Goal: Information Seeking & Learning: Learn about a topic

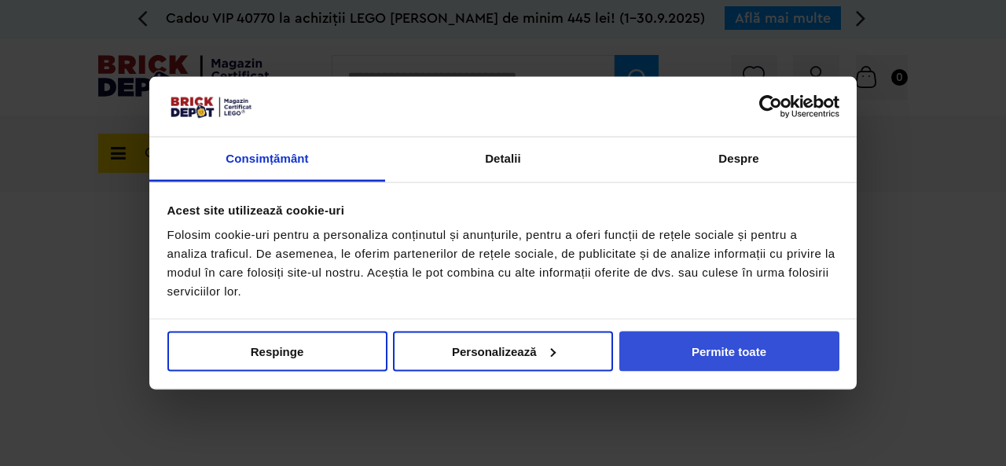
click at [712, 350] on button "Permite toate" at bounding box center [729, 351] width 220 height 40
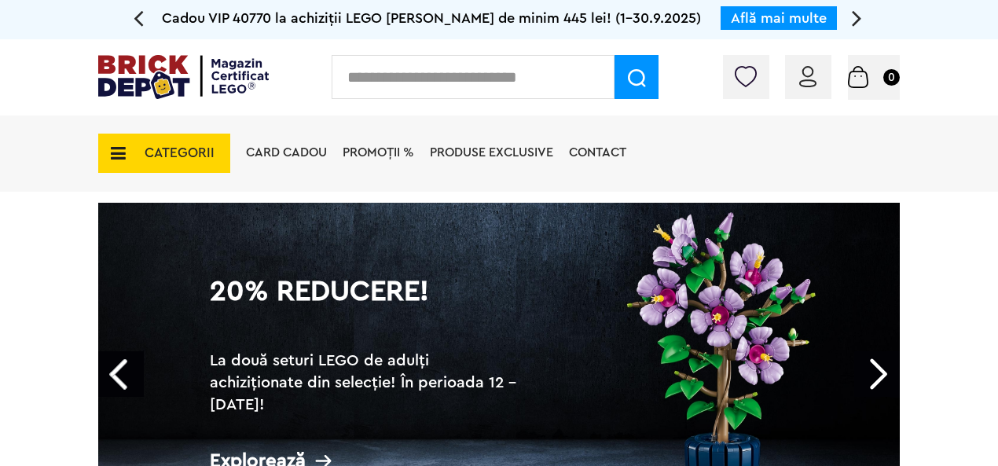
click at [188, 157] on span "CATEGORII" at bounding box center [180, 152] width 70 height 13
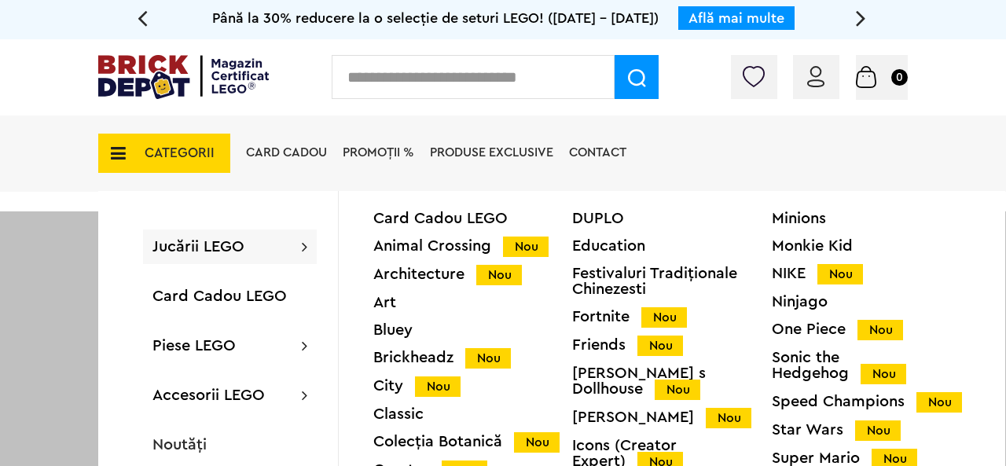
click at [645, 409] on div "Harry Potter Nou" at bounding box center [671, 417] width 199 height 17
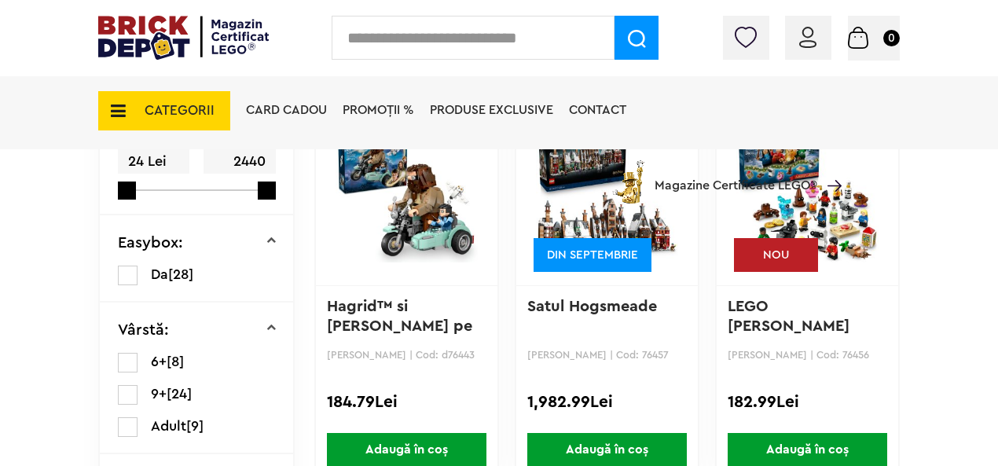
scroll to position [471, 0]
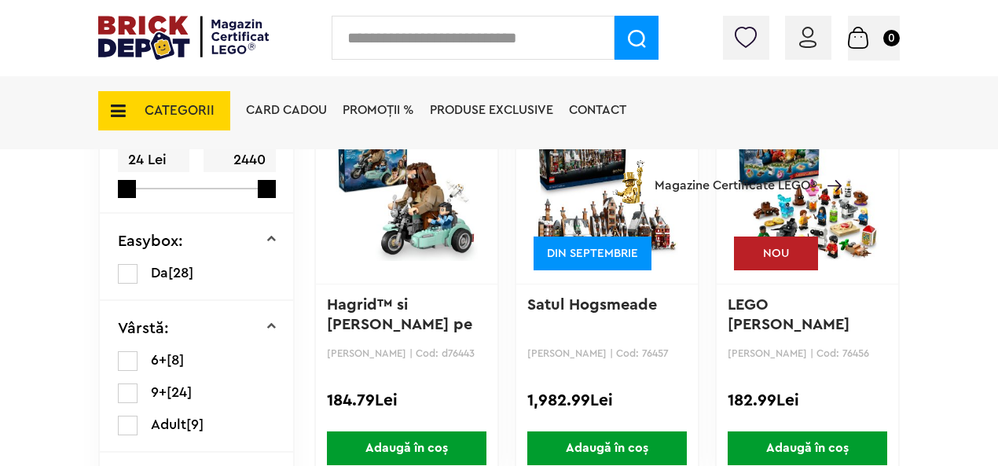
click at [842, 228] on img at bounding box center [807, 189] width 142 height 220
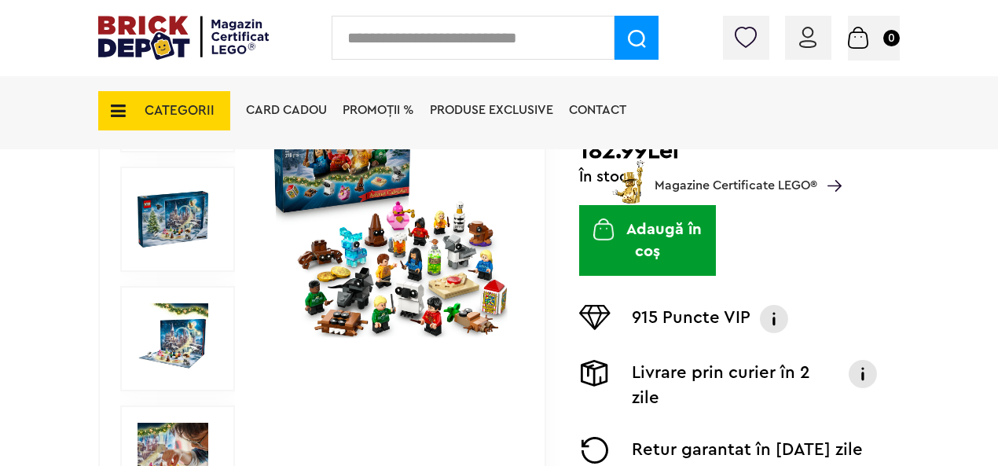
scroll to position [393, 0]
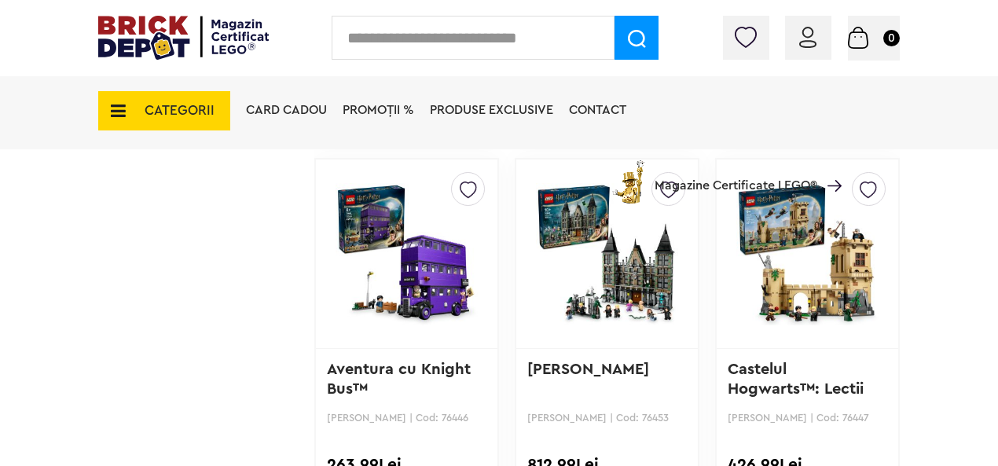
scroll to position [2086, 0]
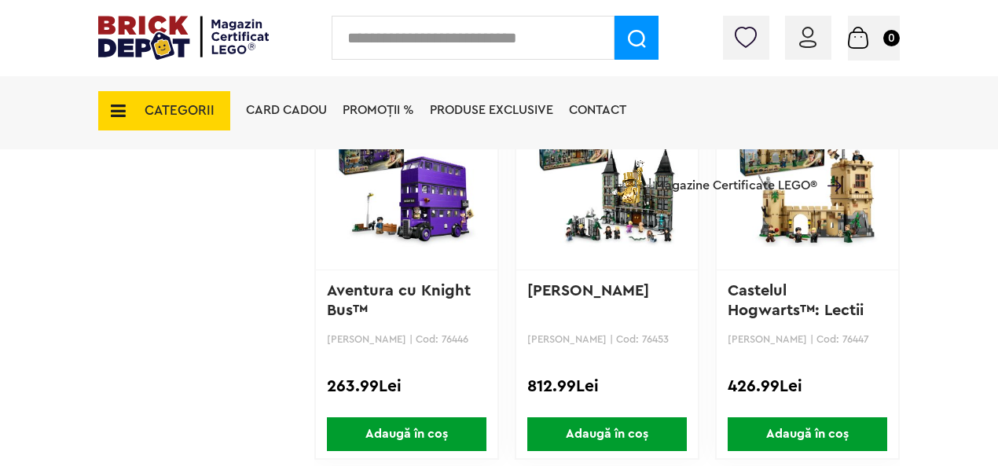
click at [619, 232] on img at bounding box center [607, 175] width 142 height 220
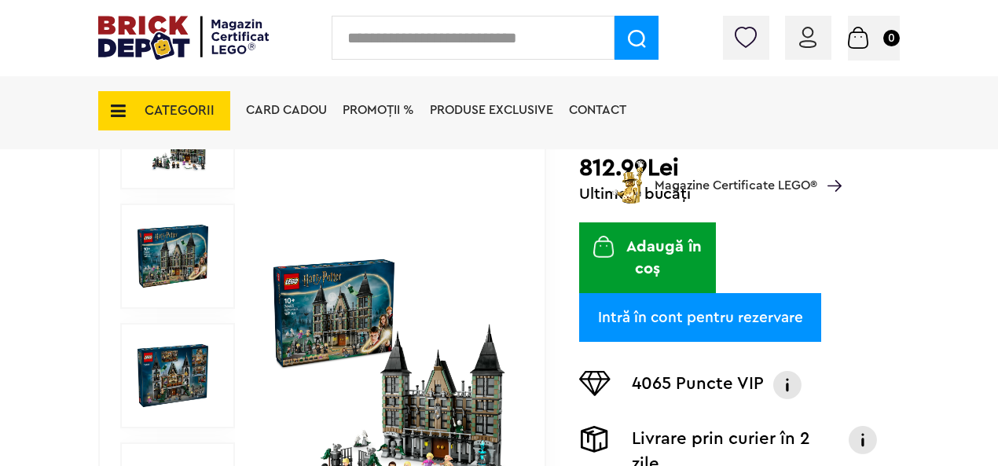
scroll to position [314, 0]
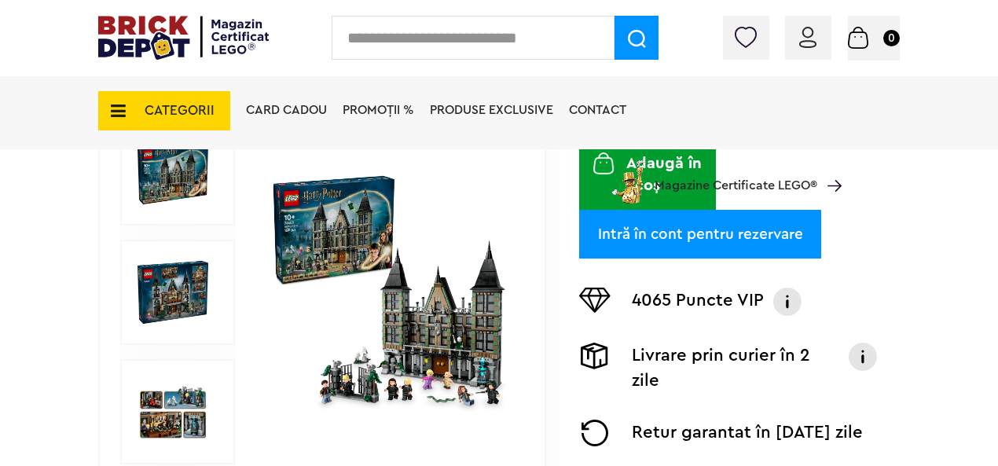
click at [427, 338] on img at bounding box center [390, 292] width 241 height 241
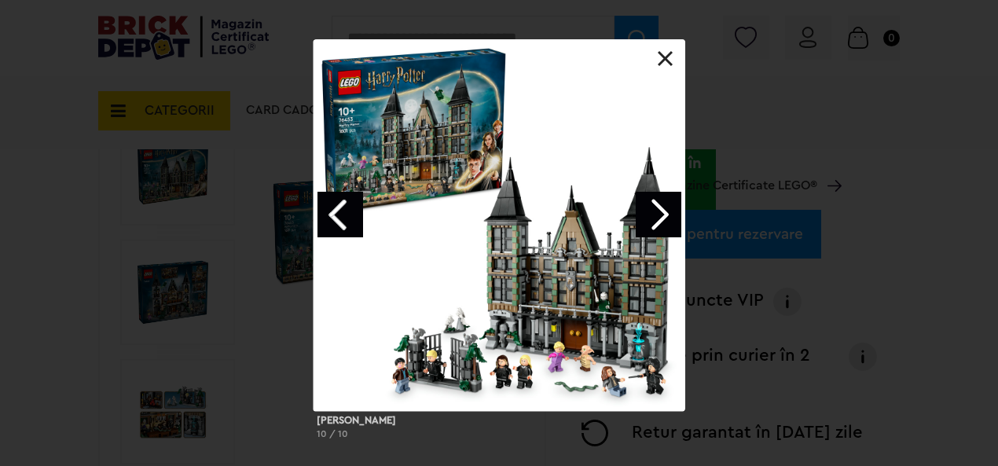
click at [663, 229] on link "Next image" at bounding box center [659, 215] width 46 height 46
click at [666, 222] on link "Next image" at bounding box center [659, 215] width 46 height 46
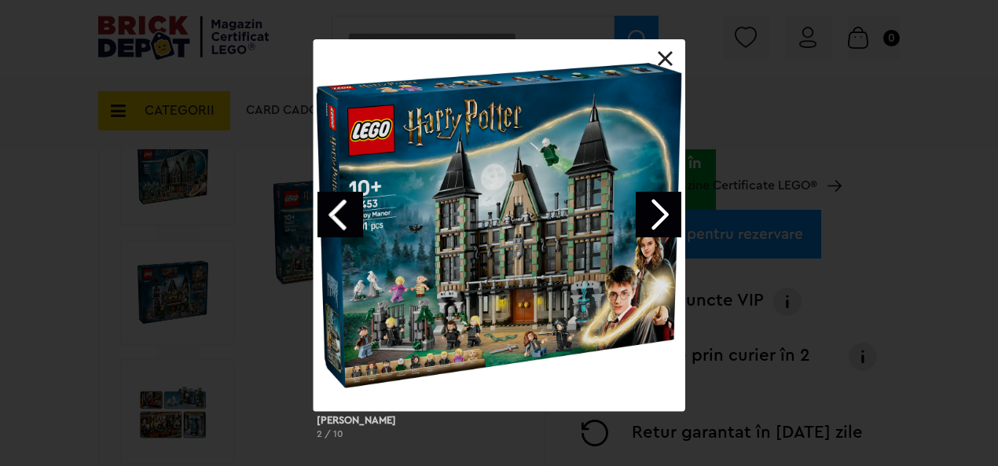
click at [663, 215] on link "Next image" at bounding box center [659, 215] width 46 height 46
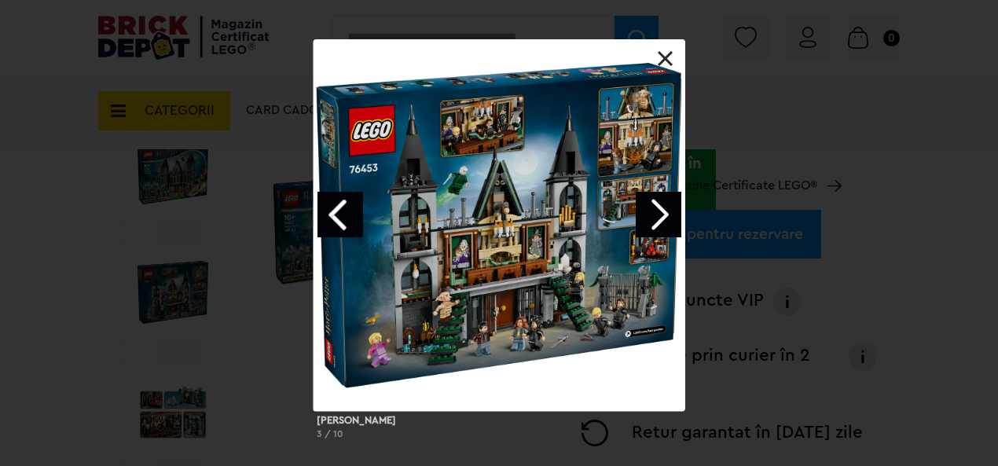
click at [663, 215] on link "Next image" at bounding box center [659, 215] width 46 height 46
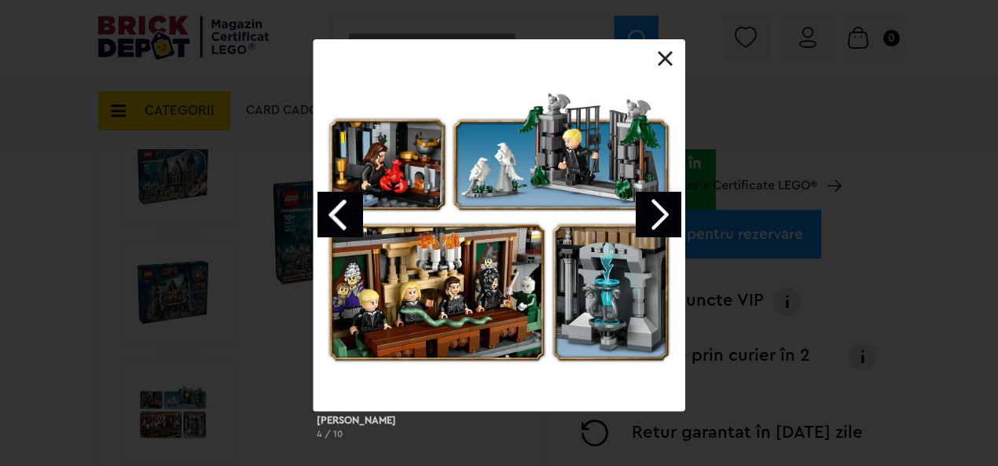
click at [655, 218] on link "Next image" at bounding box center [659, 215] width 46 height 46
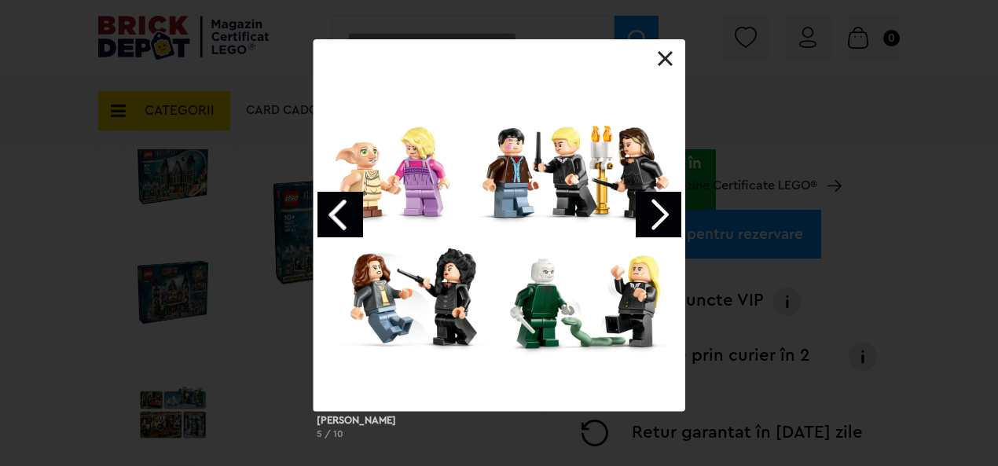
click at [655, 218] on link "Next image" at bounding box center [659, 215] width 46 height 46
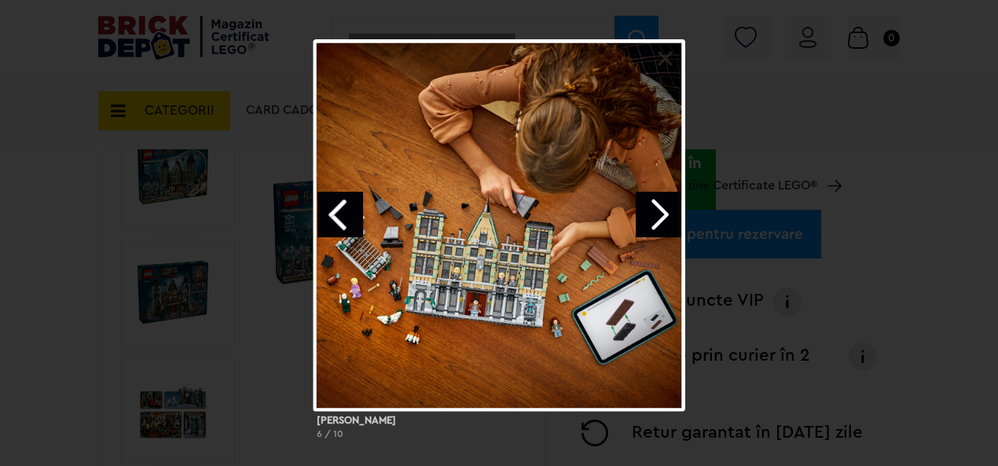
click at [658, 217] on link "Next image" at bounding box center [659, 215] width 46 height 46
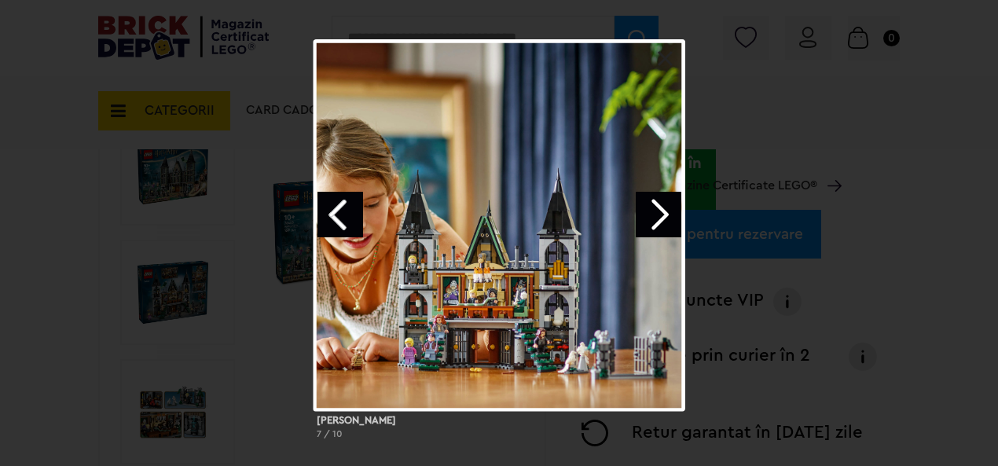
click at [660, 217] on link "Next image" at bounding box center [659, 215] width 46 height 46
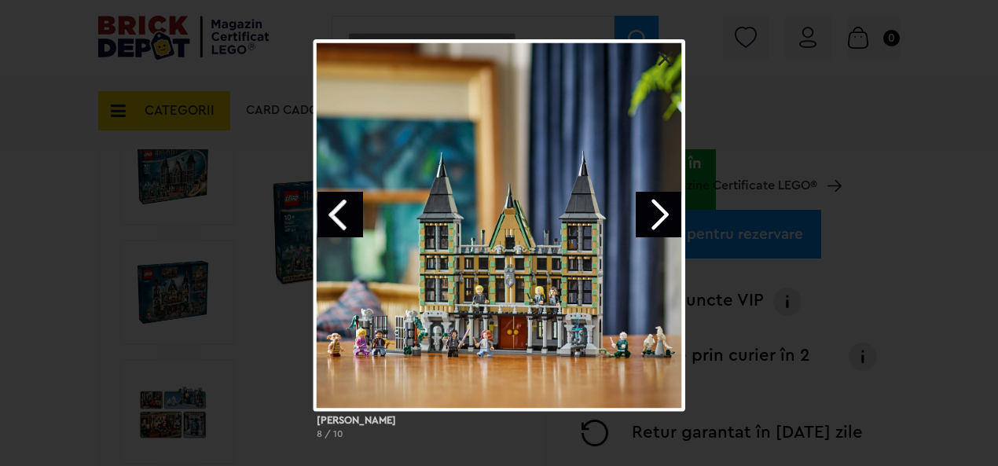
click at [660, 217] on link "Next image" at bounding box center [659, 215] width 46 height 46
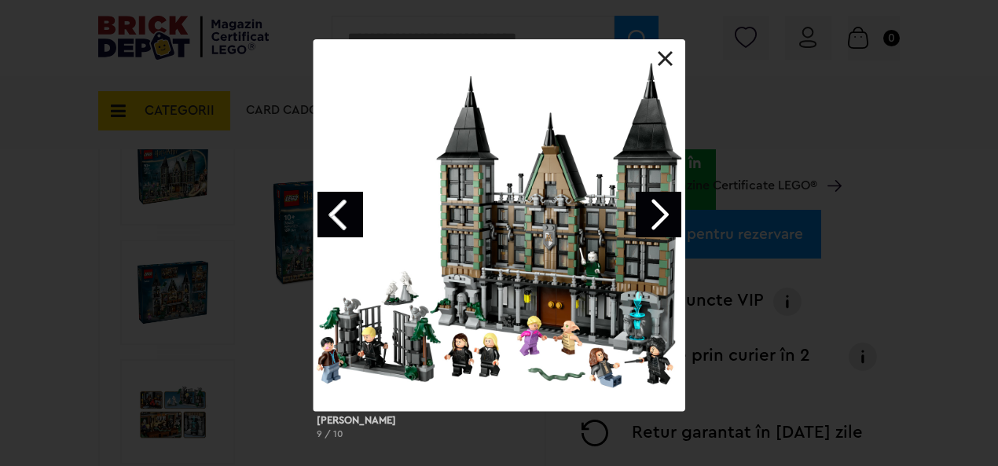
click at [660, 217] on link "Next image" at bounding box center [659, 215] width 46 height 46
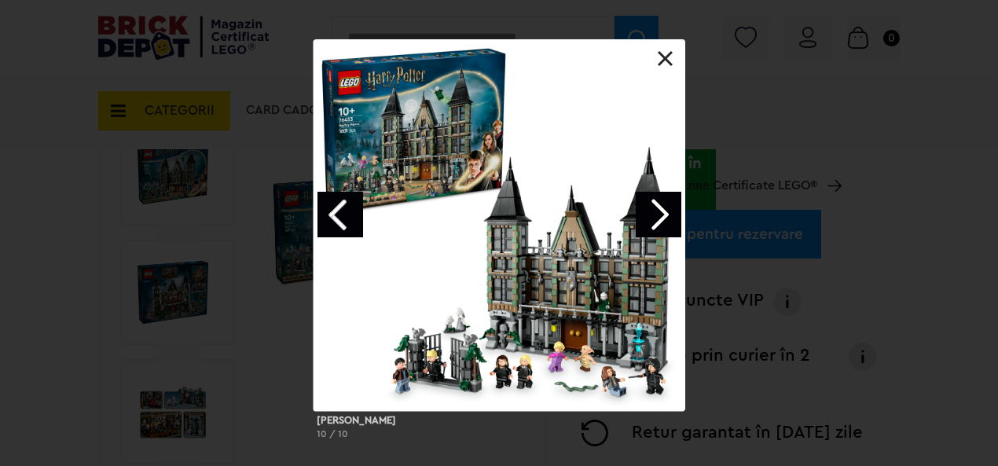
click at [667, 61] on link at bounding box center [666, 59] width 16 height 16
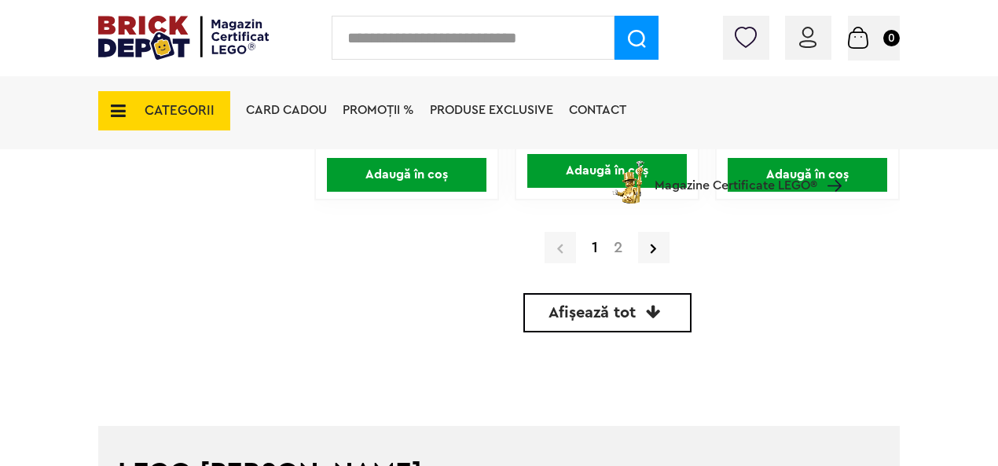
scroll to position [3971, 0]
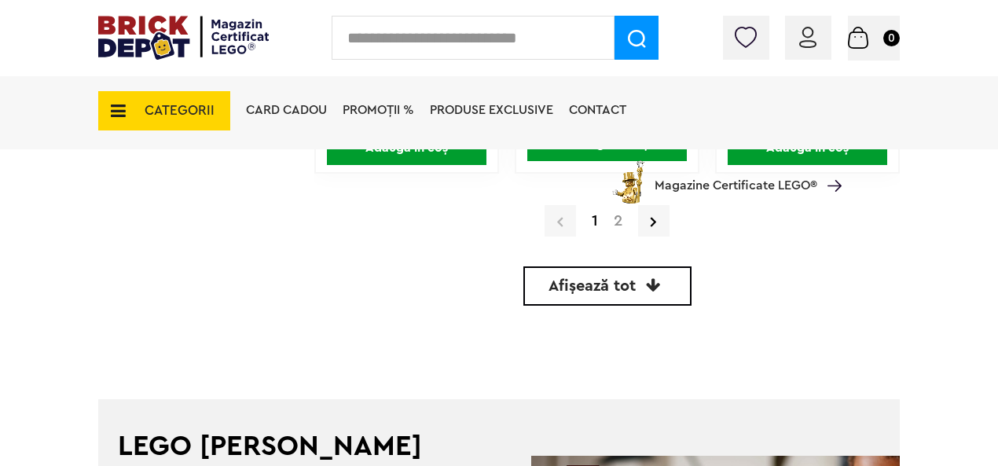
click at [614, 222] on link "2" at bounding box center [618, 221] width 24 height 16
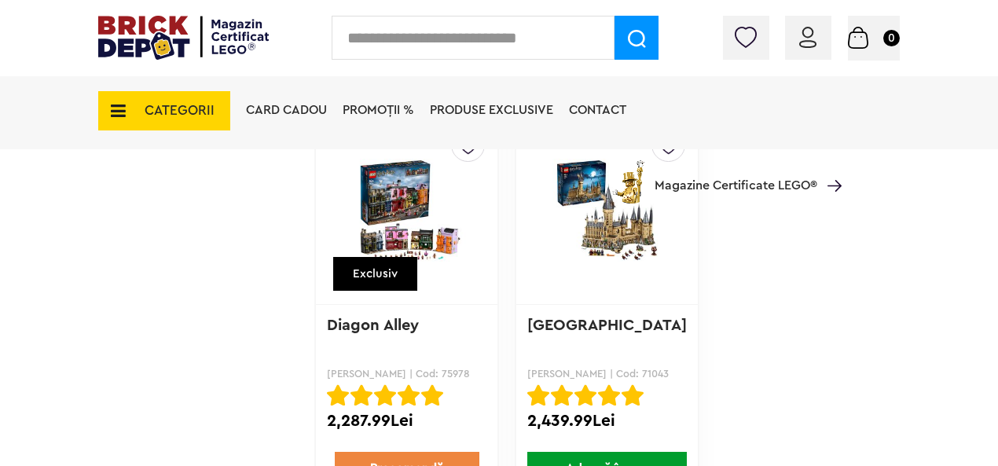
scroll to position [2357, 0]
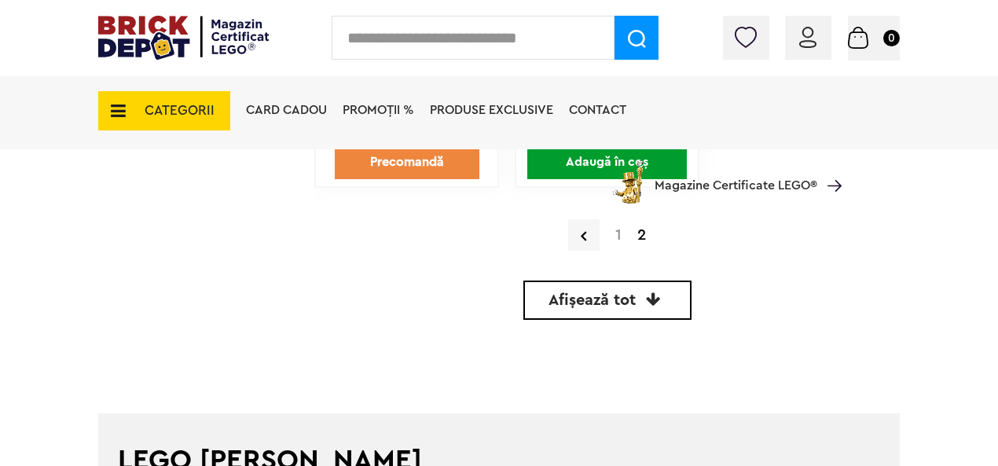
click at [616, 231] on link "1" at bounding box center [618, 235] width 22 height 16
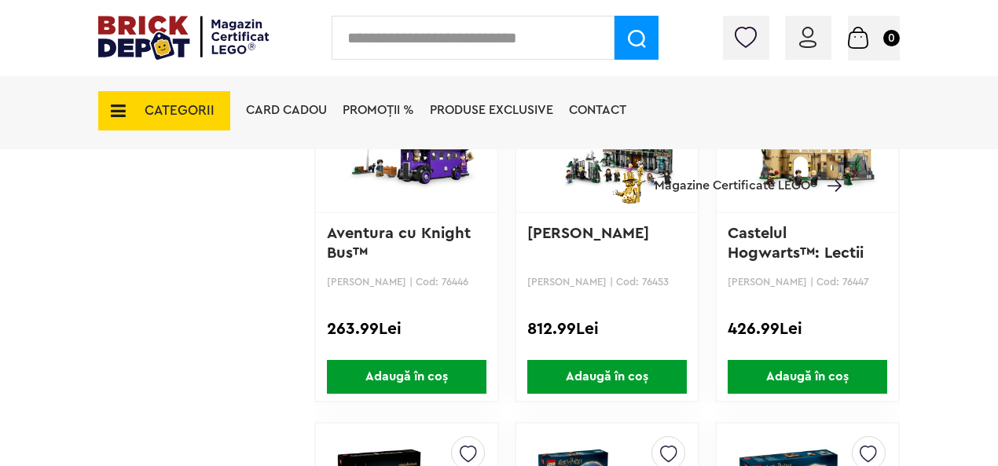
scroll to position [2043, 0]
